Goal: Task Accomplishment & Management: Complete application form

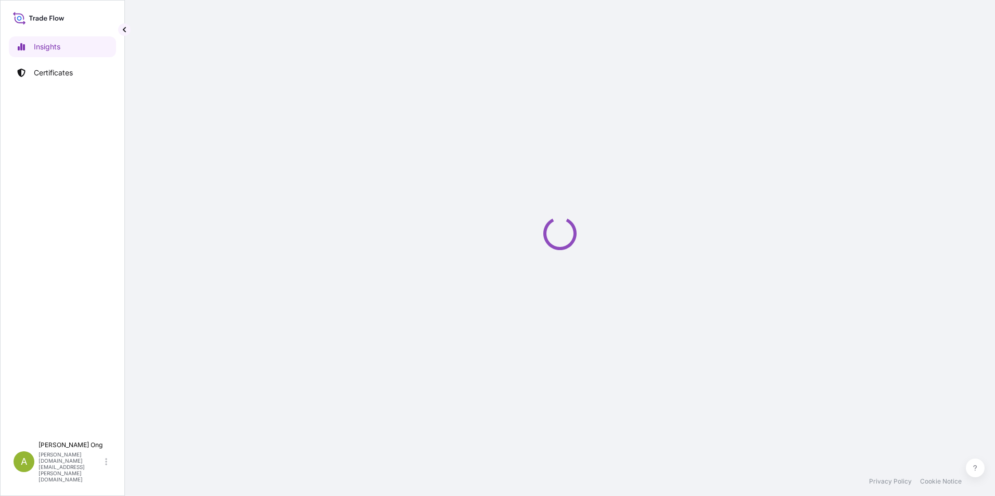
select select "2025"
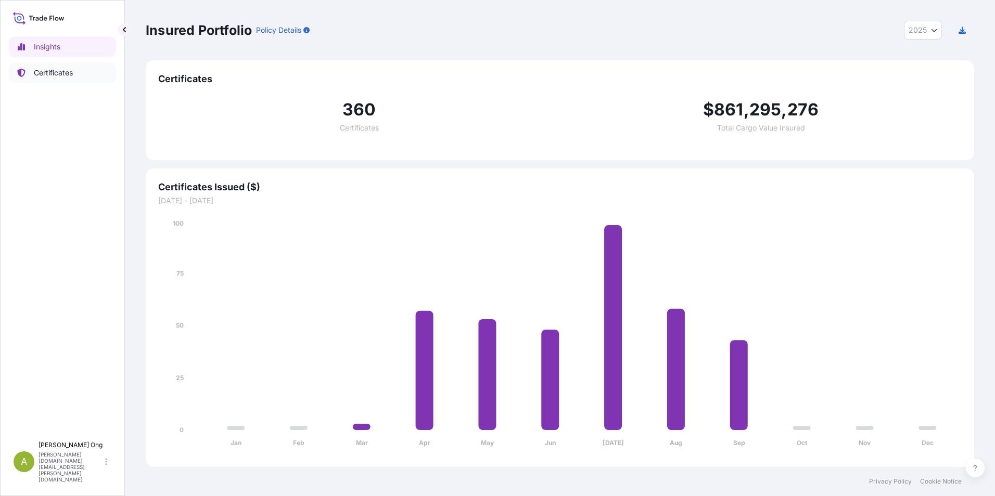
click at [53, 75] on p "Certificates" at bounding box center [53, 73] width 39 height 10
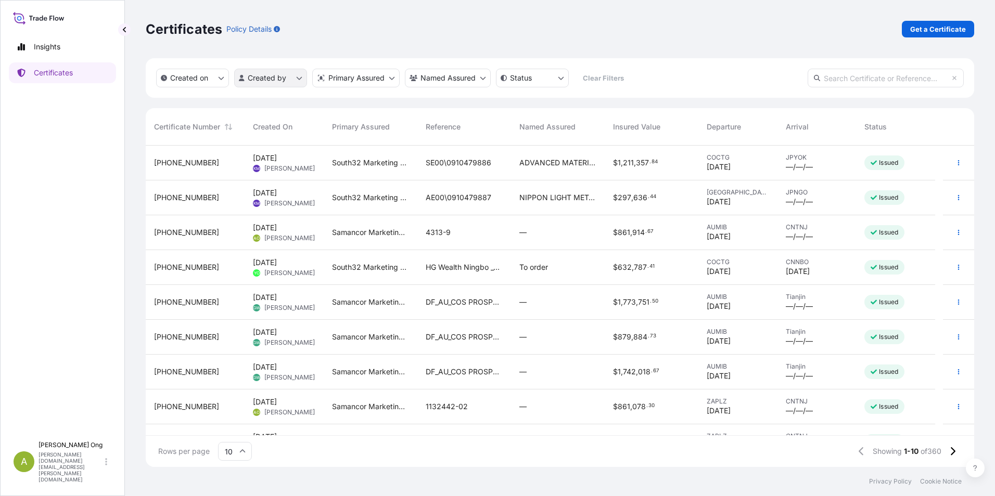
click at [302, 78] on html "Insights Certificates A Agnes Ong agnes.ong@south32.net Certificates Policy Det…" at bounding box center [497, 248] width 995 height 496
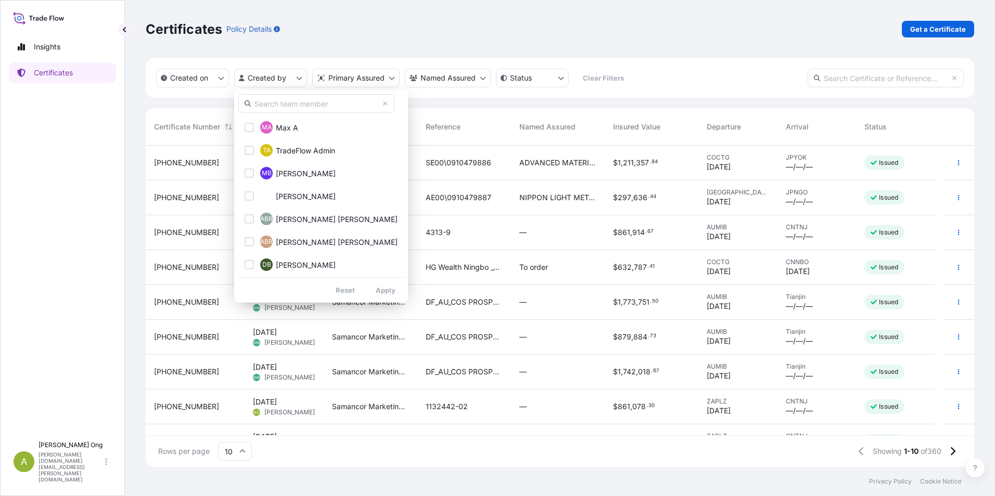
click at [299, 103] on input "text" at bounding box center [316, 103] width 156 height 19
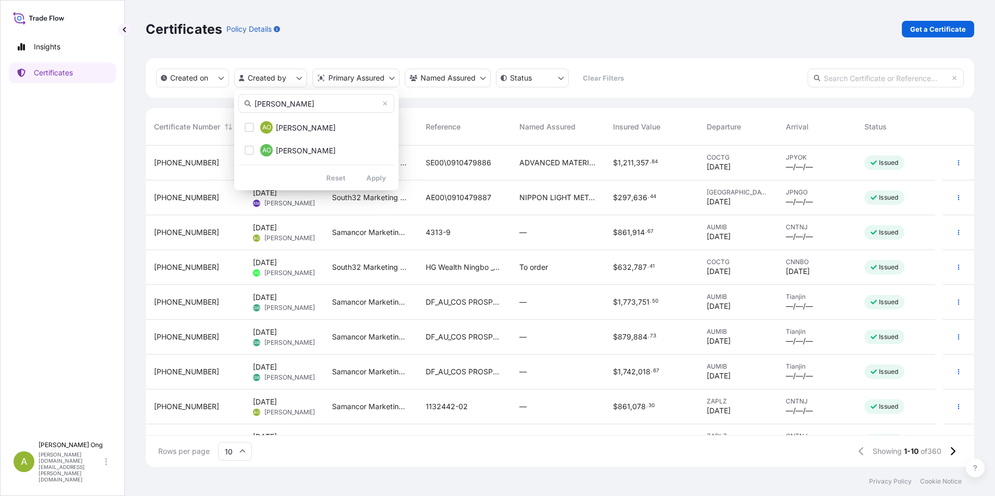
type input "Agnes"
click at [249, 128] on div "Select Option" at bounding box center [249, 127] width 9 height 9
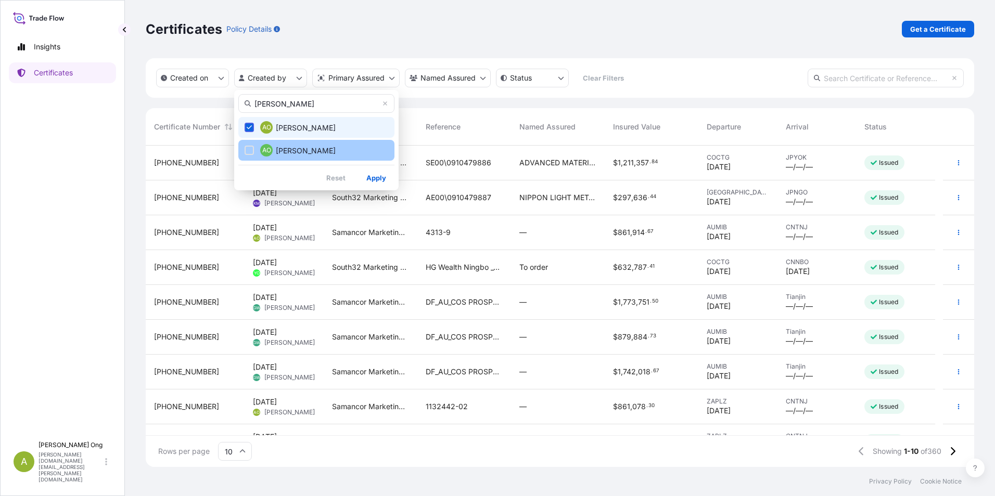
click at [251, 150] on div "Select Option" at bounding box center [249, 150] width 9 height 9
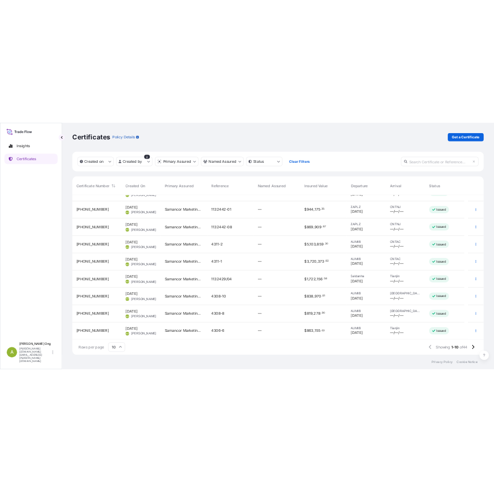
scroll to position [59, 0]
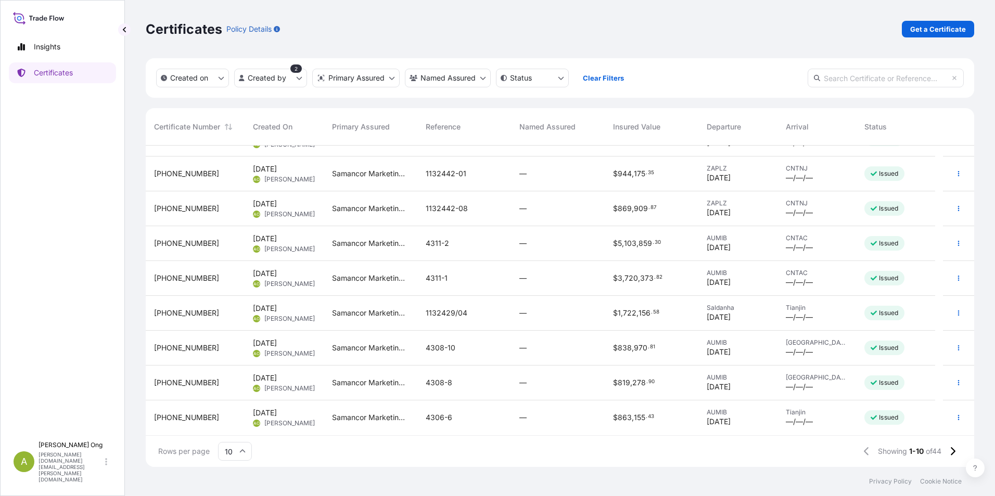
click at [172, 347] on span "31710-168-1" at bounding box center [186, 348] width 65 height 10
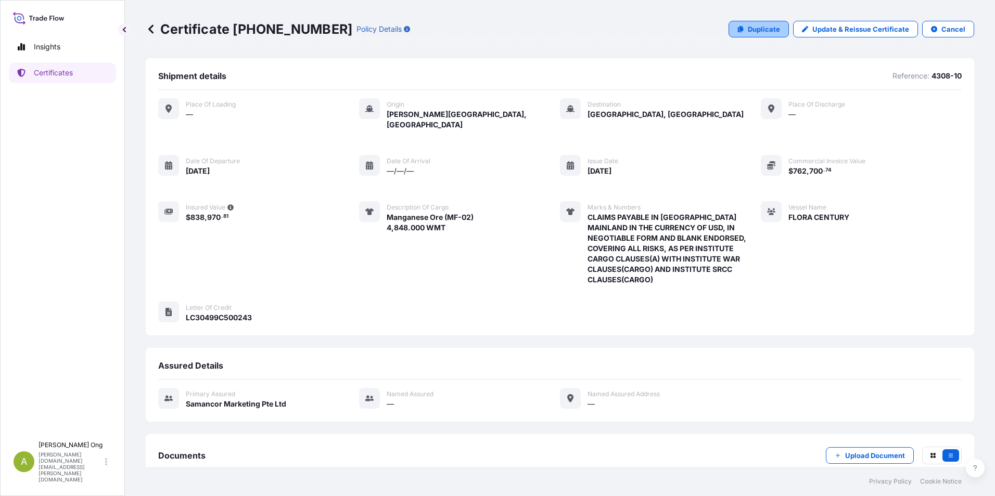
click at [729, 27] on link "Duplicate" at bounding box center [758, 29] width 60 height 17
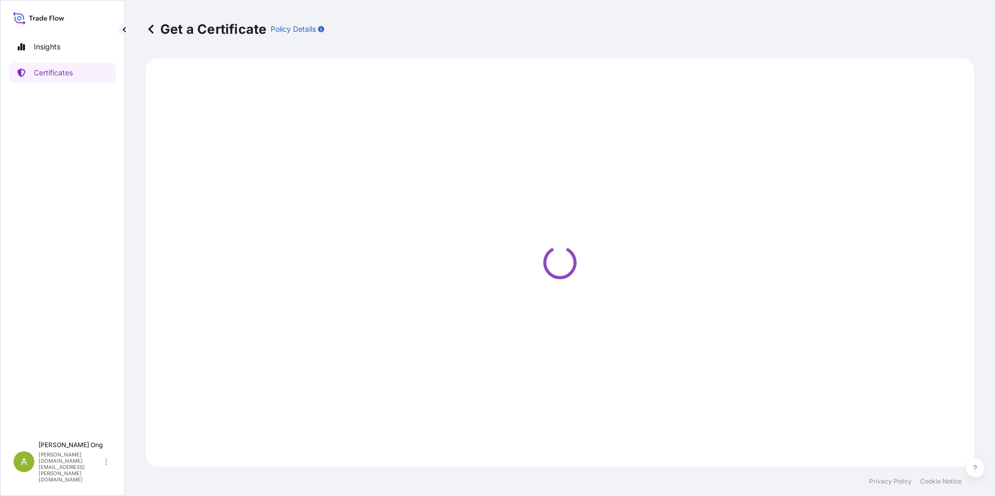
select select "Sea"
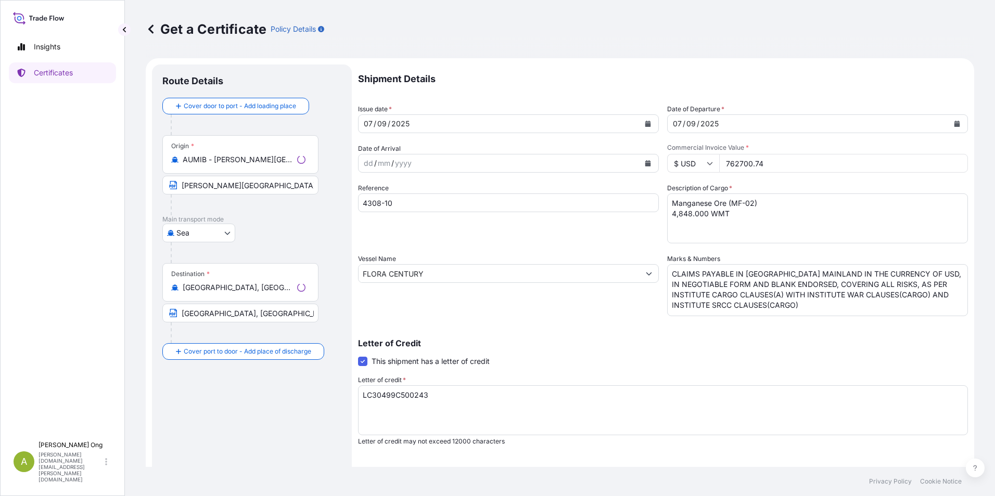
select select "31710"
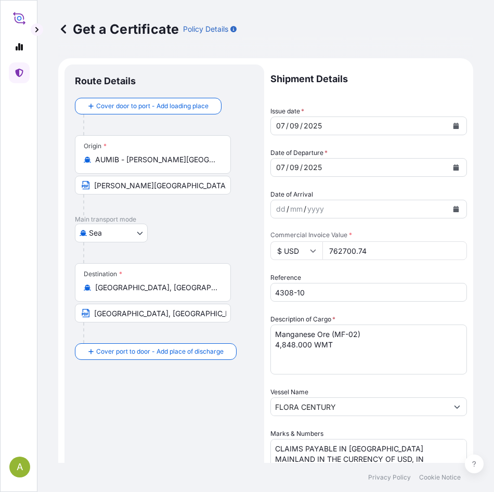
click at [453, 125] on icon "Calendar" at bounding box center [456, 126] width 6 height 6
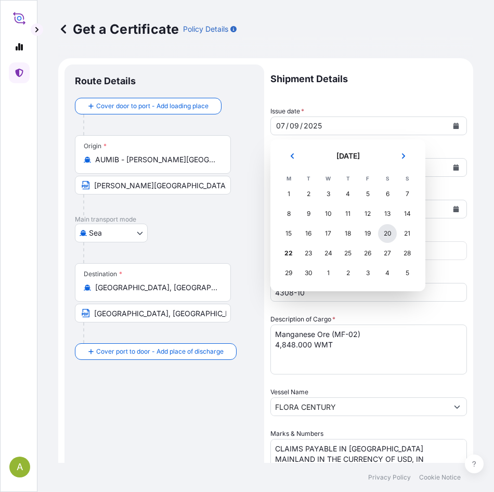
click at [388, 233] on div "20" at bounding box center [387, 233] width 19 height 19
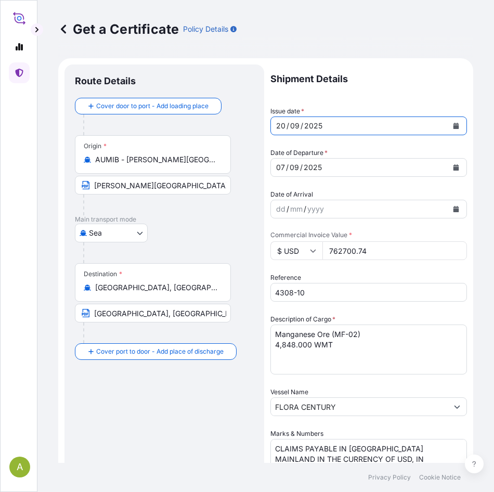
click at [453, 165] on icon "Calendar" at bounding box center [456, 167] width 6 height 6
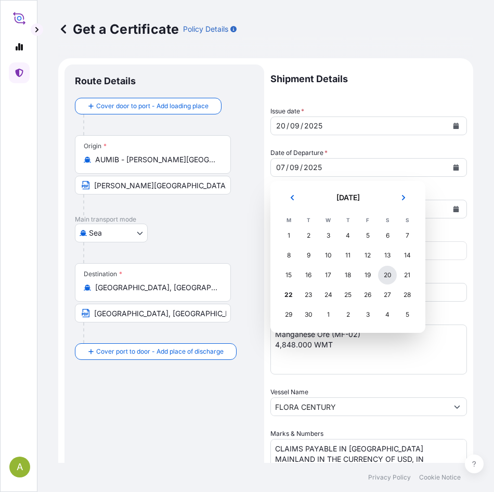
click at [387, 275] on div "20" at bounding box center [387, 275] width 19 height 19
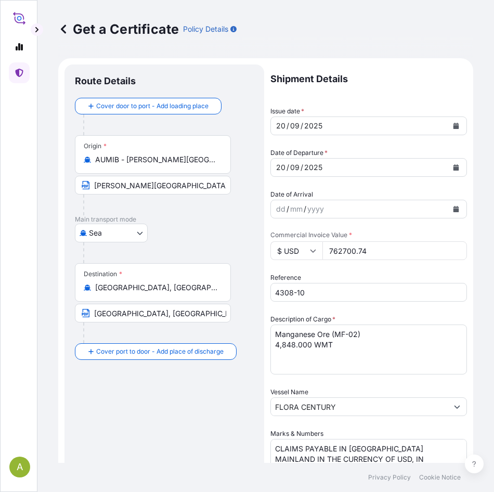
drag, startPoint x: 396, startPoint y: 252, endPoint x: 166, endPoint y: 247, distance: 230.5
click at [166, 247] on form "Route Details Cover door to port - Add loading place Place of loading Road / In…" at bounding box center [265, 430] width 415 height 745
paste input "16194.28"
type input "716194.28"
drag, startPoint x: 314, startPoint y: 291, endPoint x: 221, endPoint y: 293, distance: 93.7
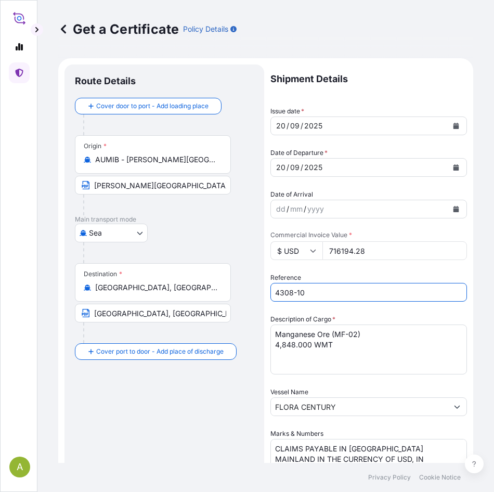
click at [191, 291] on form "Route Details Cover door to port - Add loading place Place of loading Road / In…" at bounding box center [265, 430] width 415 height 745
paste input "14-4"
type input "4314-4"
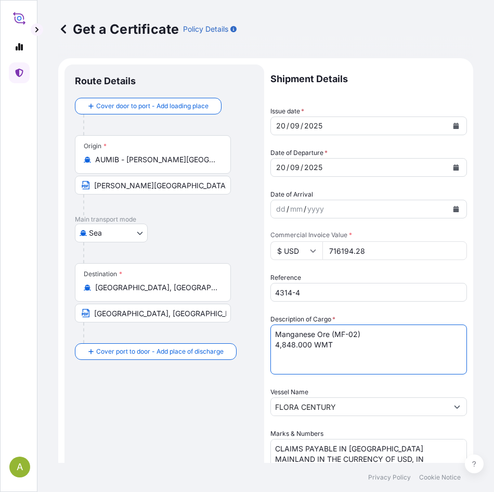
drag, startPoint x: 398, startPoint y: 336, endPoint x: 208, endPoint y: 336, distance: 190.4
click at [208, 336] on form "Route Details Cover door to port - Add loading place Place of loading Road / In…" at bounding box center [265, 430] width 415 height 745
paste textarea "Fines (PC-02)"
drag, startPoint x: 341, startPoint y: 345, endPoint x: 268, endPoint y: 344, distance: 72.8
click at [268, 344] on form "Route Details Cover door to port - Add loading place Place of loading Road / In…" at bounding box center [265, 430] width 415 height 745
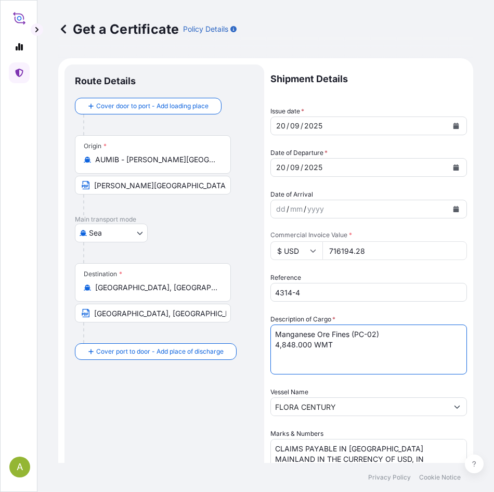
paste textarea "5405.000 MT"
drag, startPoint x: 321, startPoint y: 343, endPoint x: 327, endPoint y: 343, distance: 5.7
click at [322, 343] on textarea "Manganese Ore (MF-02) 4,848.000 WMT" at bounding box center [369, 350] width 197 height 50
type textarea "Manganese Ore Fines (PC-02) 5405.000 WMT"
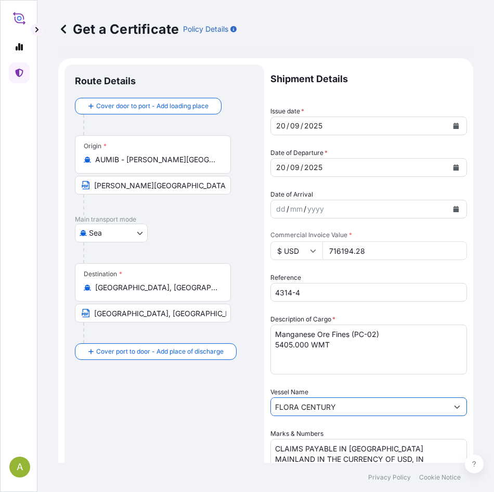
drag, startPoint x: 351, startPoint y: 402, endPoint x: 130, endPoint y: 401, distance: 220.6
click at [108, 403] on form "Route Details Cover door to port - Add loading place Place of loading Road / In…" at bounding box center [265, 430] width 415 height 745
paste input "STENIA COLOSSUS"
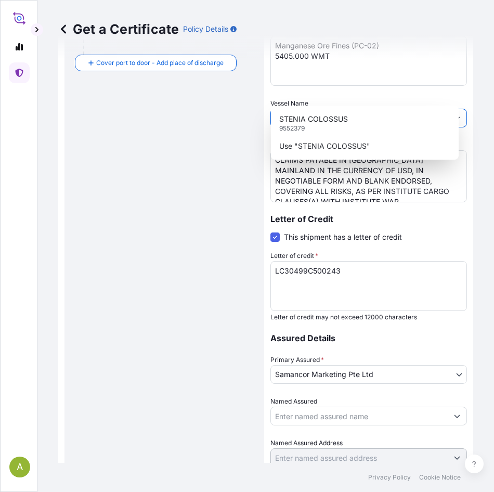
scroll to position [341, 0]
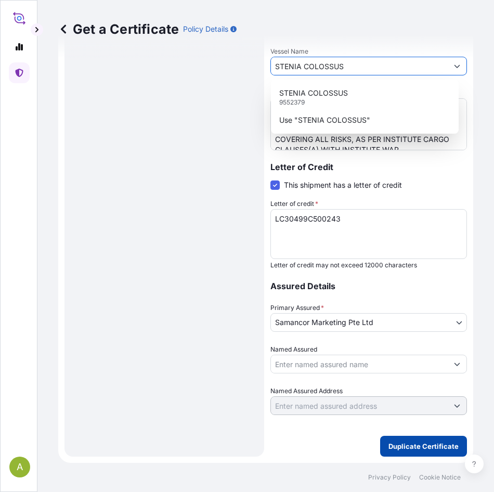
type input "STENIA COLOSSUS"
click at [441, 449] on p "Duplicate Certificate" at bounding box center [424, 446] width 70 height 10
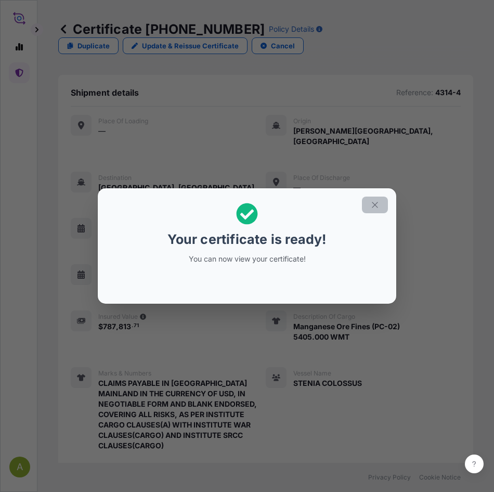
click at [378, 202] on icon "button" at bounding box center [375, 205] width 6 height 6
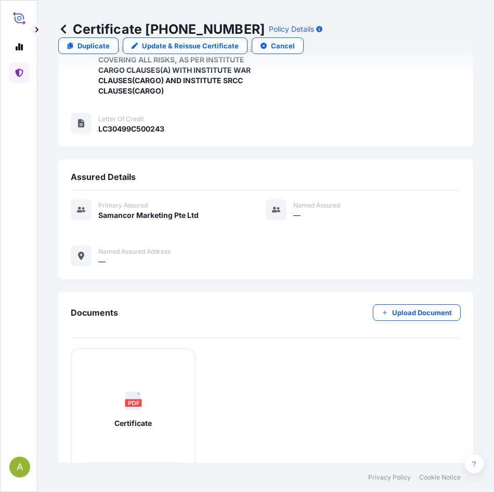
scroll to position [419, 0]
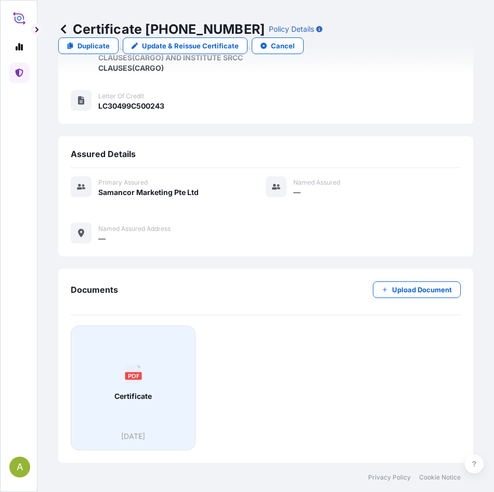
click at [132, 387] on div "PDF Certificate" at bounding box center [133, 383] width 107 height 97
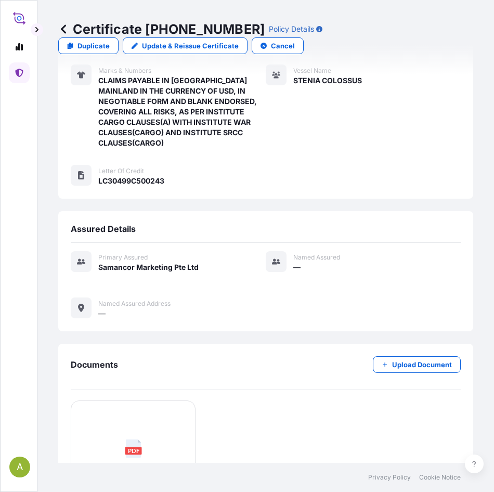
scroll to position [211, 0]
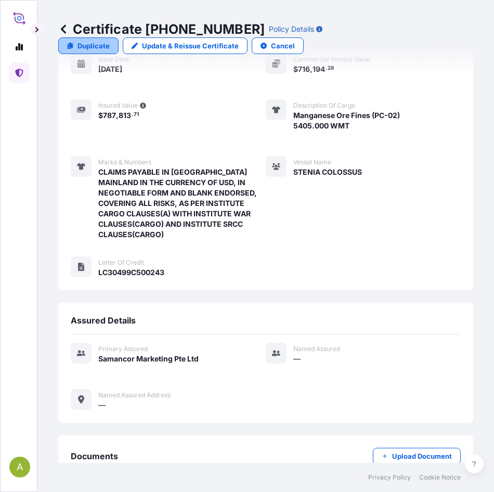
click at [79, 52] on link "Duplicate" at bounding box center [88, 45] width 60 height 17
select select "Sea"
select select "31710"
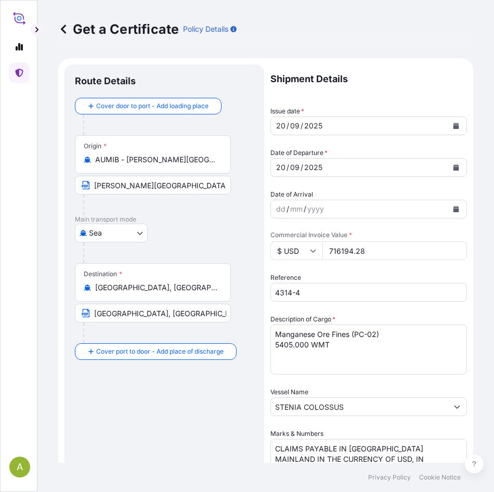
drag, startPoint x: 387, startPoint y: 252, endPoint x: 225, endPoint y: 252, distance: 162.3
click at [225, 252] on form "Route Details Cover door to port - Add loading place Place of loading Road / In…" at bounding box center [265, 430] width 415 height 745
paste input "74567.09"
type input "774567.09"
click at [310, 288] on input "4314-4" at bounding box center [369, 292] width 197 height 19
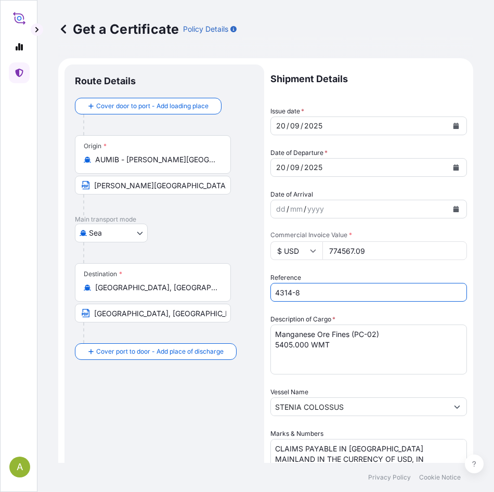
type input "4314-8"
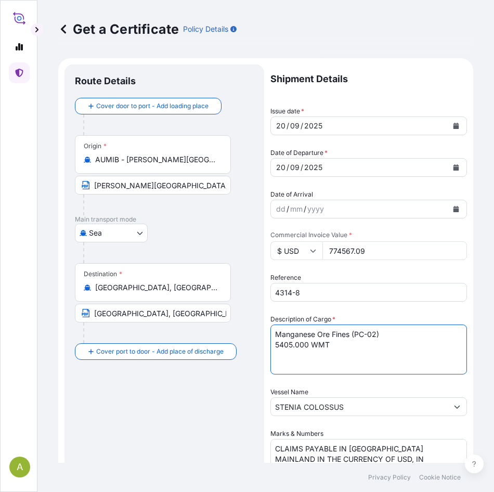
drag, startPoint x: 335, startPoint y: 326, endPoint x: 280, endPoint y: 328, distance: 55.2
click at [225, 324] on form "Route Details Cover door to port - Add loading place Place of loading Road / In…" at bounding box center [265, 430] width 415 height 745
paste textarea "(MF-02)"
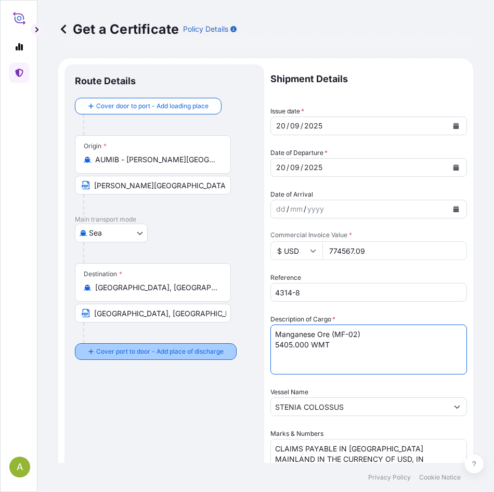
drag, startPoint x: 299, startPoint y: 345, endPoint x: 215, endPoint y: 348, distance: 83.3
click at [215, 348] on form "Route Details Cover door to port - Add loading place Place of loading Road / In…" at bounding box center [265, 430] width 415 height 745
paste textarea "000.000 MT"
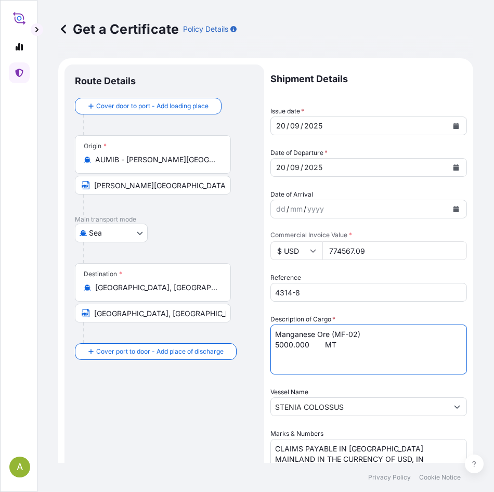
click at [308, 343] on textarea "Manganese Ore Fines (PC-02) 5405.000 WMT" at bounding box center [369, 350] width 197 height 50
click at [324, 344] on textarea "Manganese Ore Fines (PC-02) 5405.000 WMT" at bounding box center [369, 350] width 197 height 50
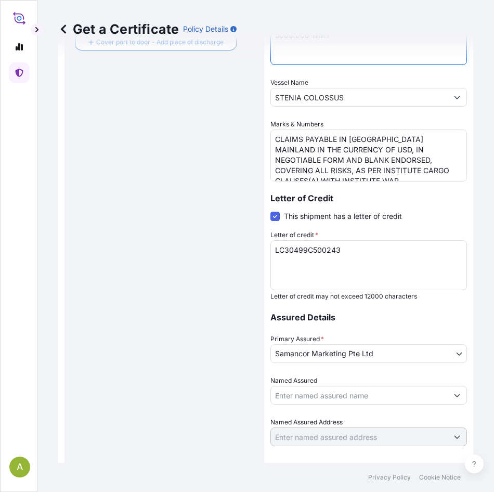
scroll to position [341, 0]
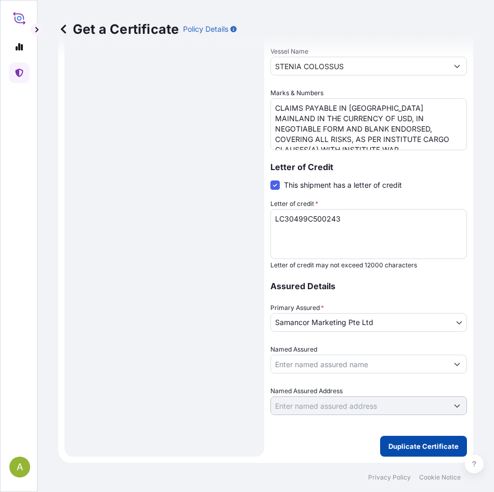
type textarea "Manganese Ore (MF-02) 5000.000 WMT"
click at [405, 446] on p "Duplicate Certificate" at bounding box center [424, 446] width 70 height 10
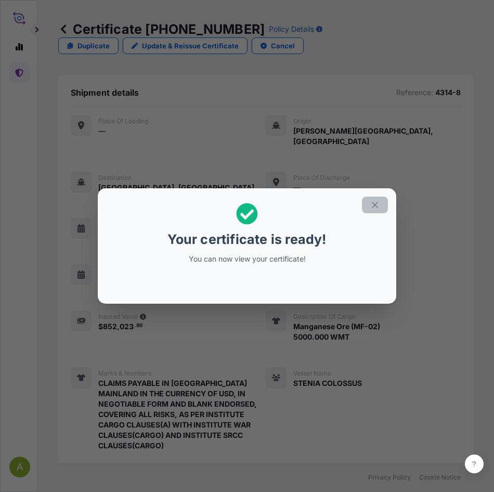
click at [380, 204] on button "button" at bounding box center [375, 205] width 26 height 17
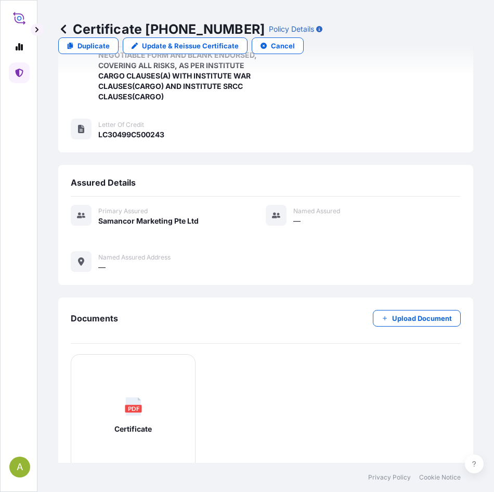
scroll to position [419, 0]
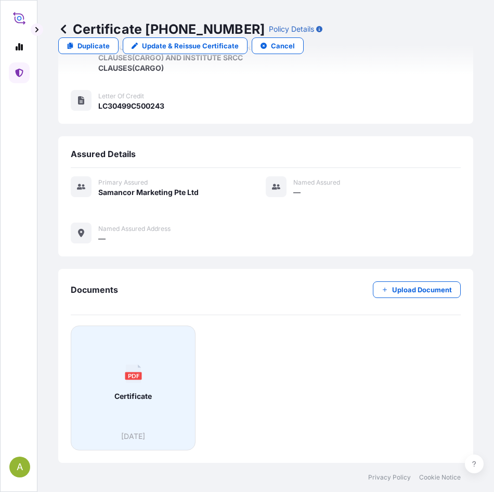
click at [130, 382] on icon at bounding box center [132, 374] width 15 height 18
